Goal: Information Seeking & Learning: Learn about a topic

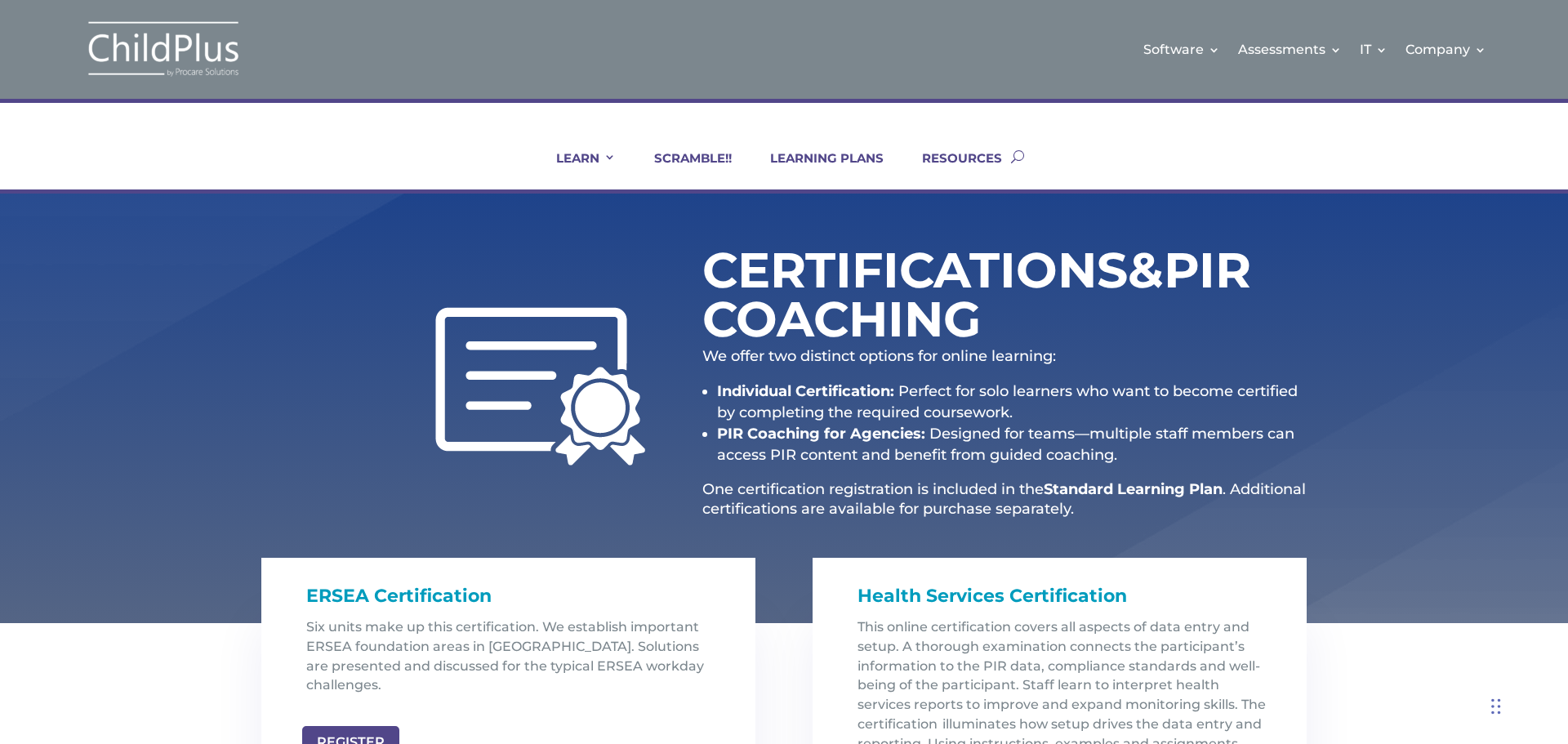
drag, startPoint x: 0, startPoint y: 0, endPoint x: 948, endPoint y: 302, distance: 994.9
click at [948, 302] on h1 "Certifications & PIR Coaching" at bounding box center [919, 299] width 433 height 106
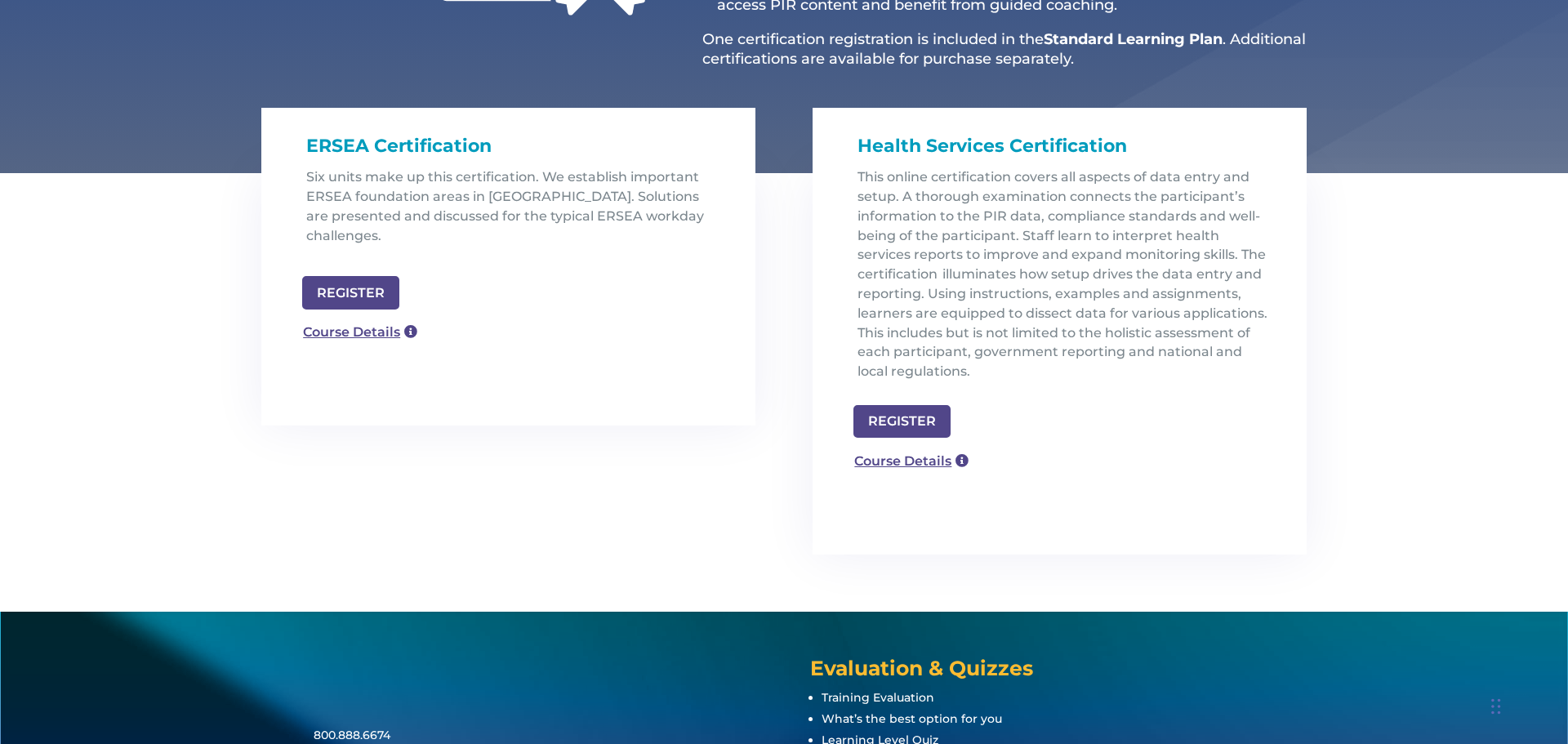
scroll to position [457, 0]
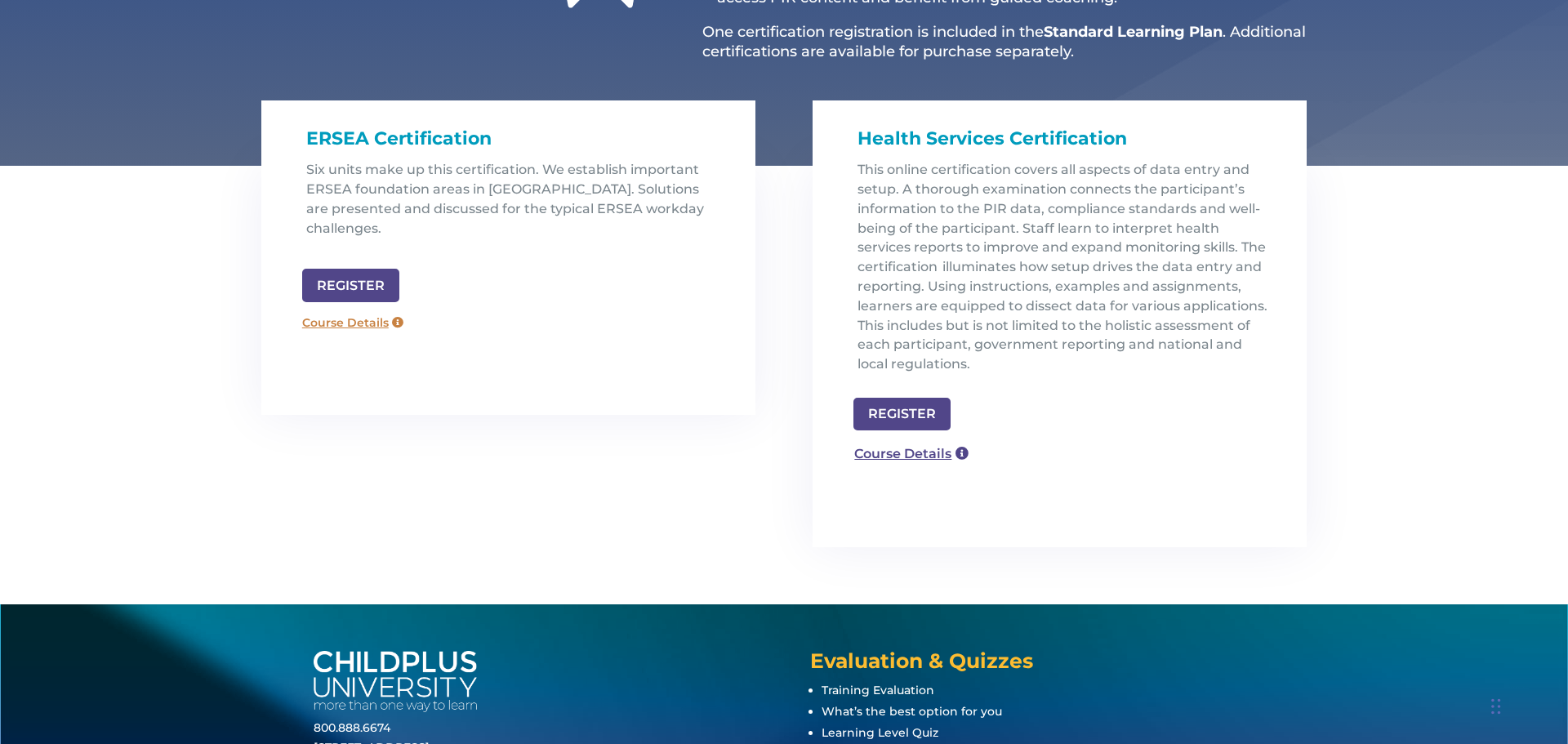
click at [347, 311] on link "Course Details" at bounding box center [353, 324] width 117 height 26
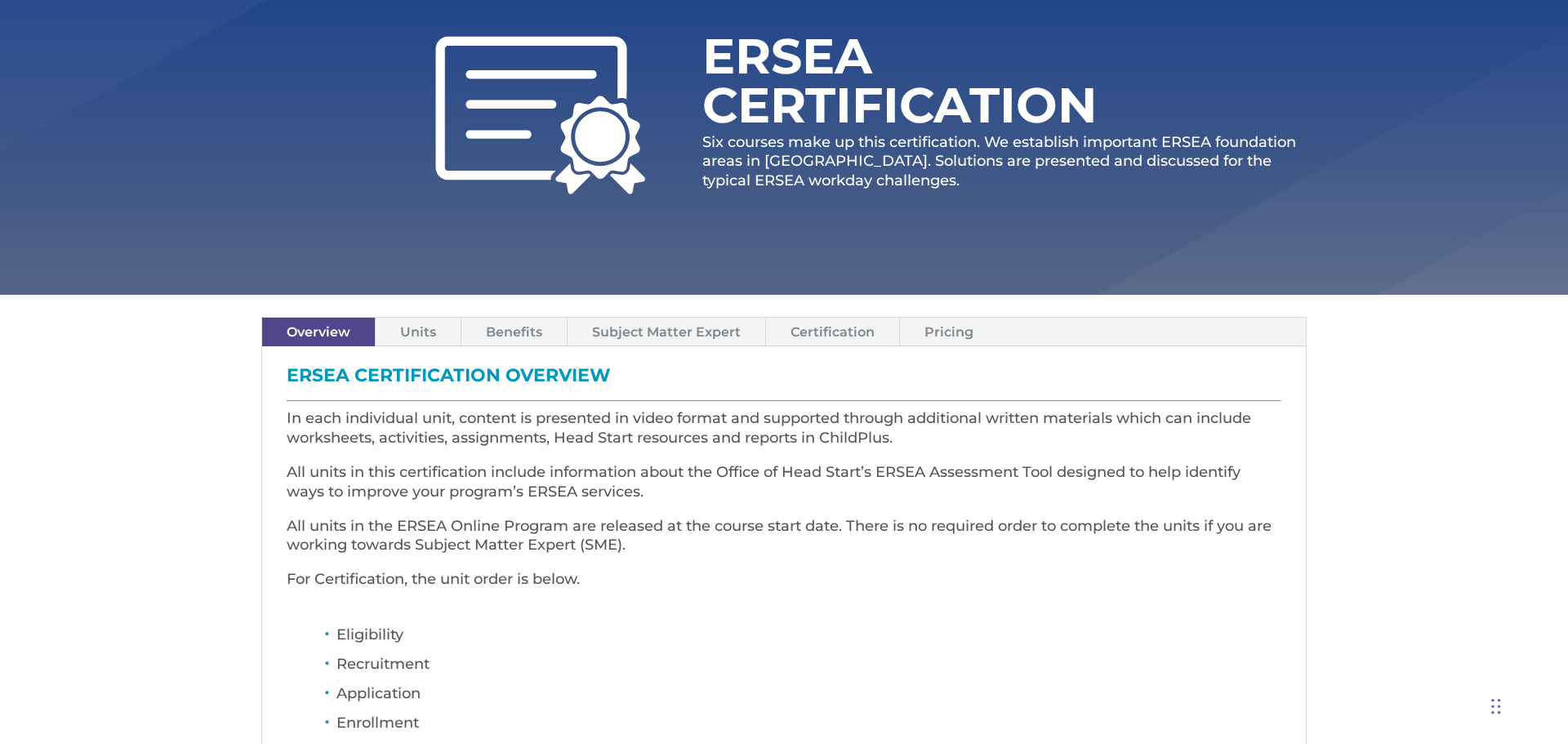
scroll to position [206, 0]
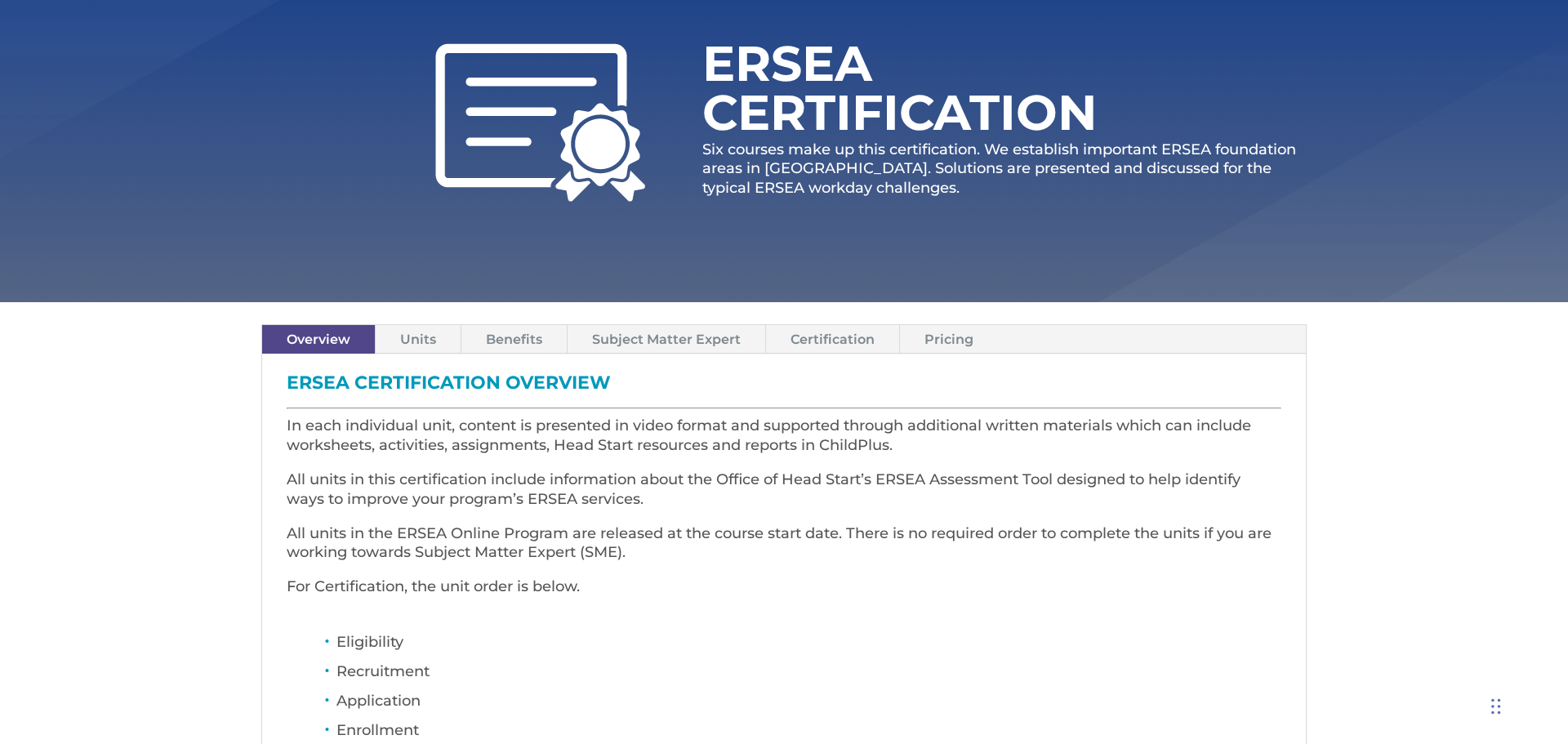
click at [438, 338] on link "Units" at bounding box center [418, 339] width 85 height 28
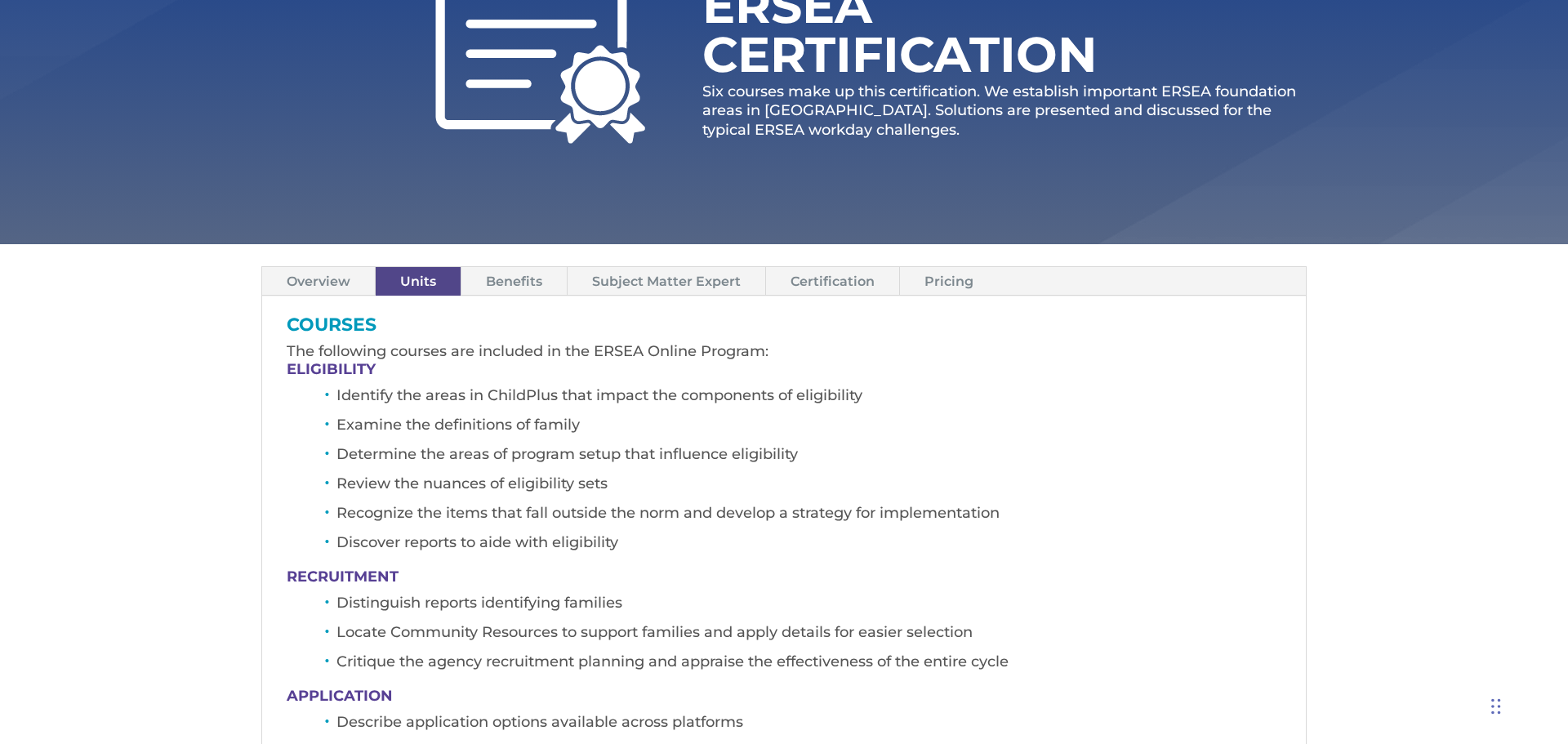
scroll to position [272, 0]
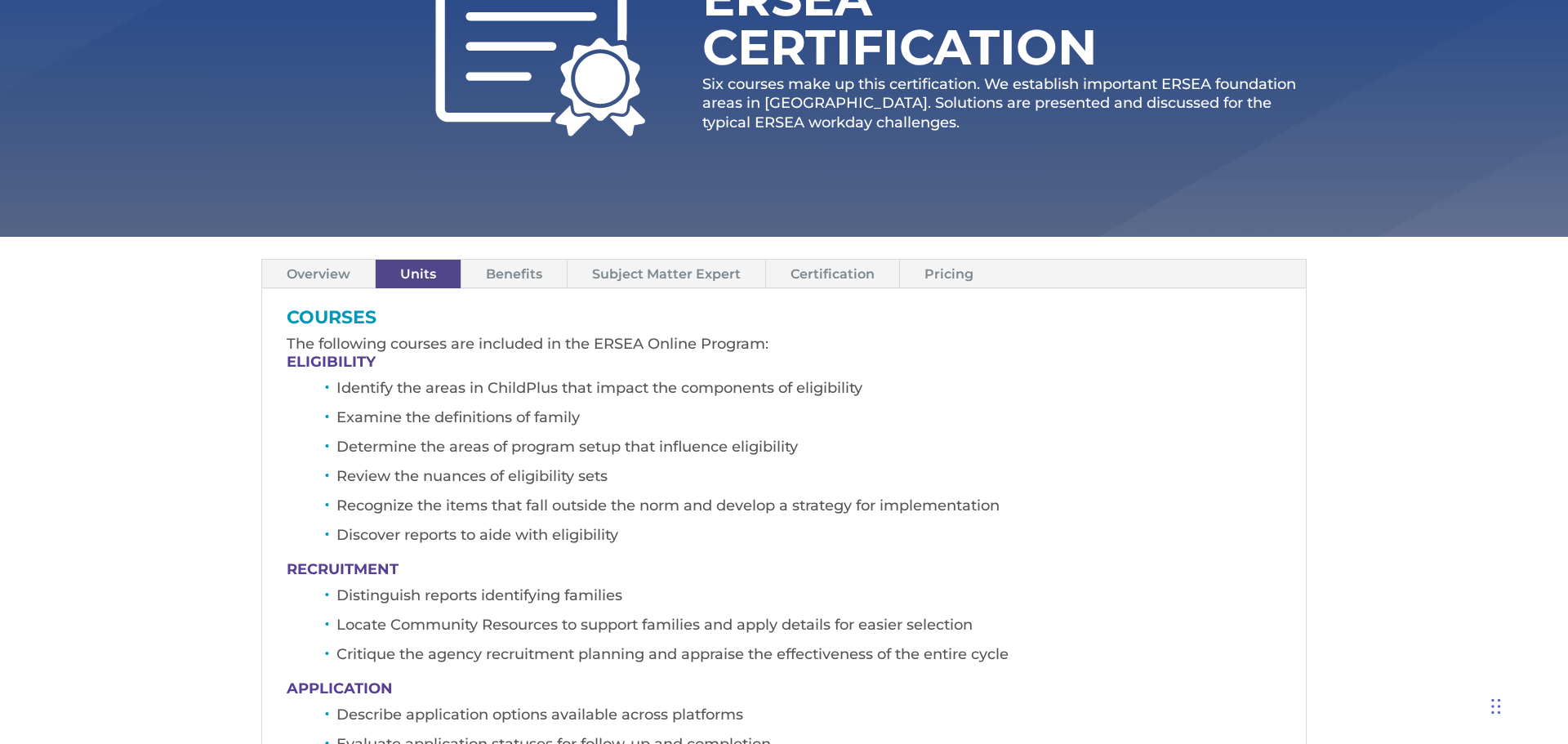
click at [814, 278] on link "Certification" at bounding box center [833, 274] width 133 height 28
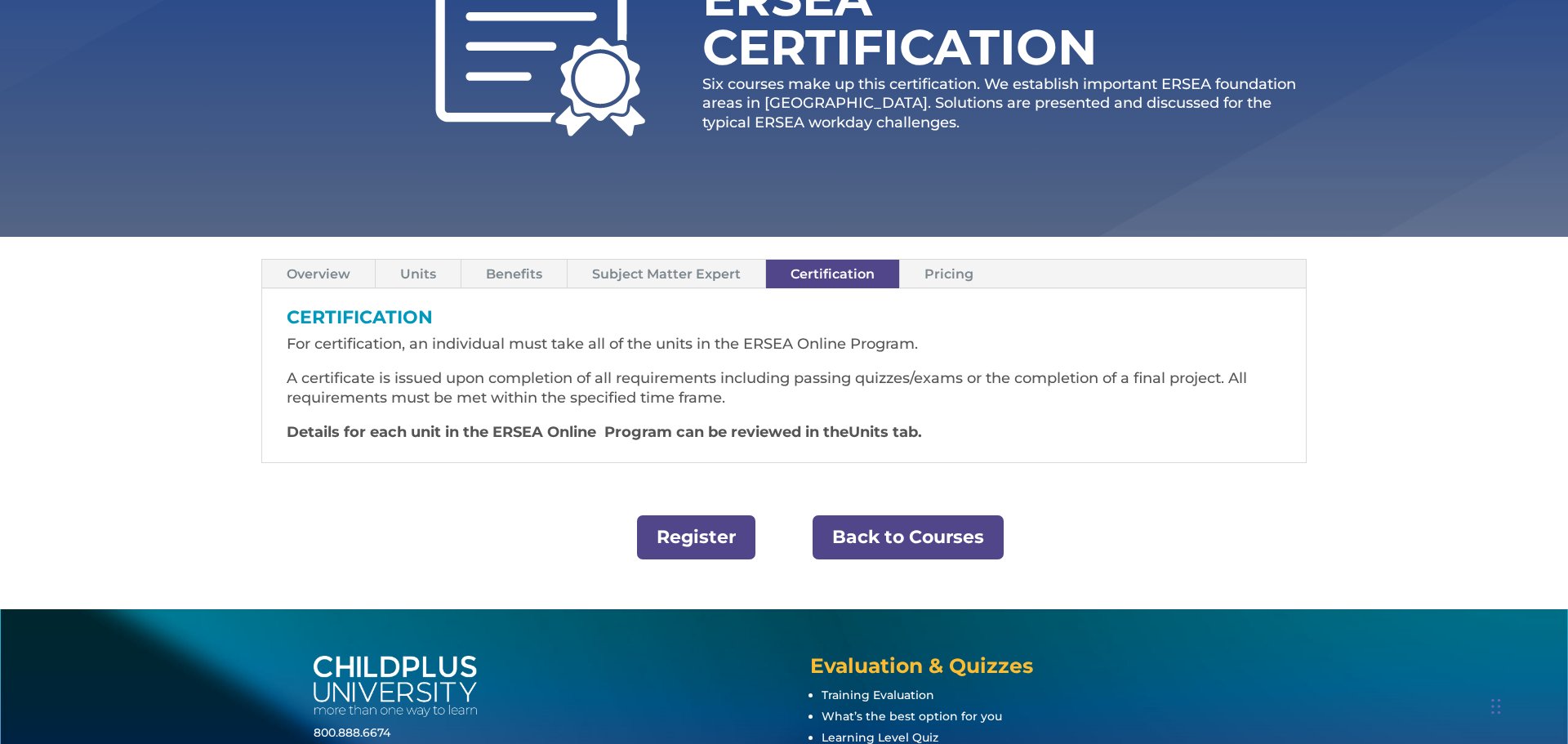
click at [930, 276] on link "Pricing" at bounding box center [949, 274] width 98 height 28
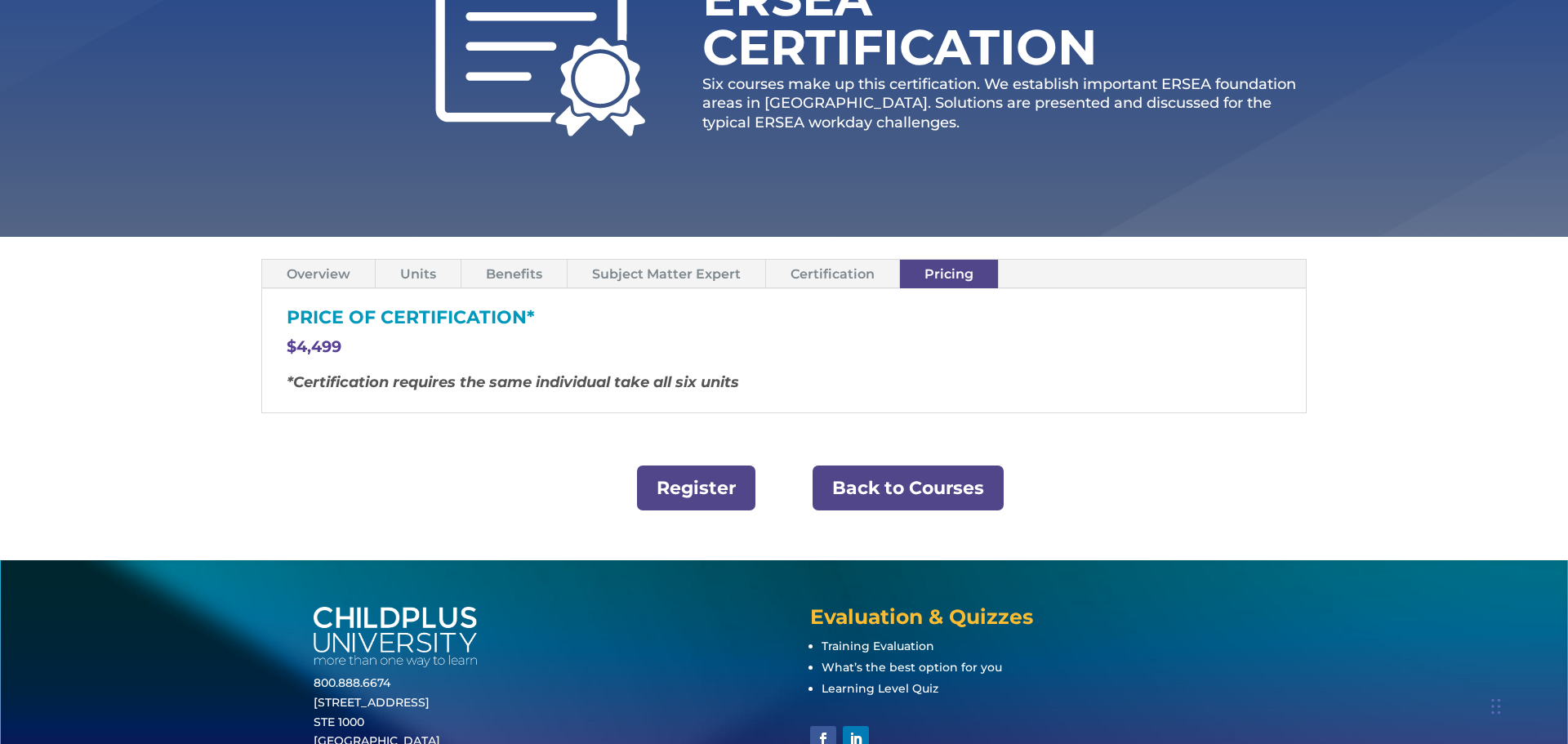
click at [632, 271] on link "Subject Matter Expert" at bounding box center [666, 274] width 198 height 28
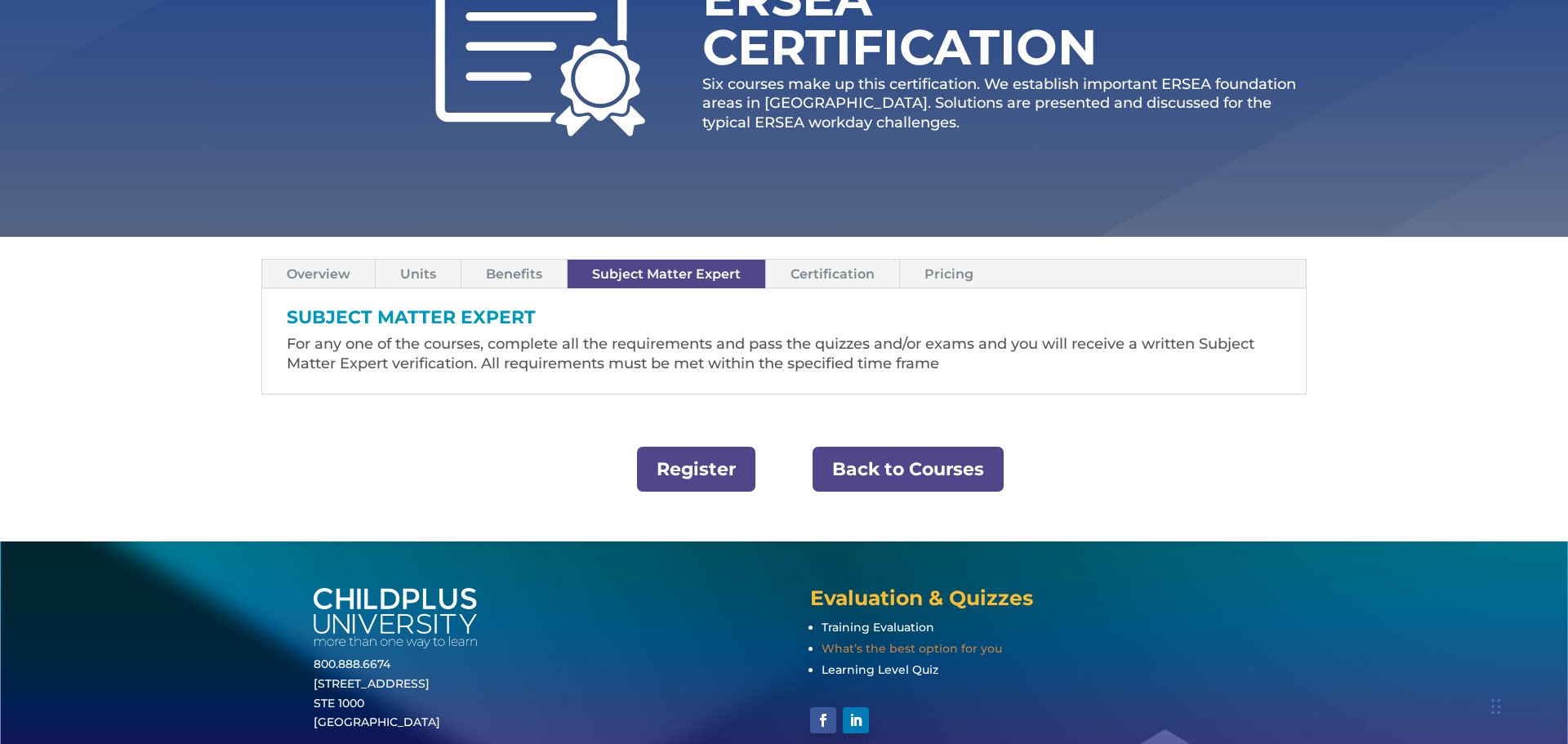
click at [881, 643] on span "What’s the best option for you" at bounding box center [911, 648] width 180 height 15
